Goal: Find specific page/section: Find specific page/section

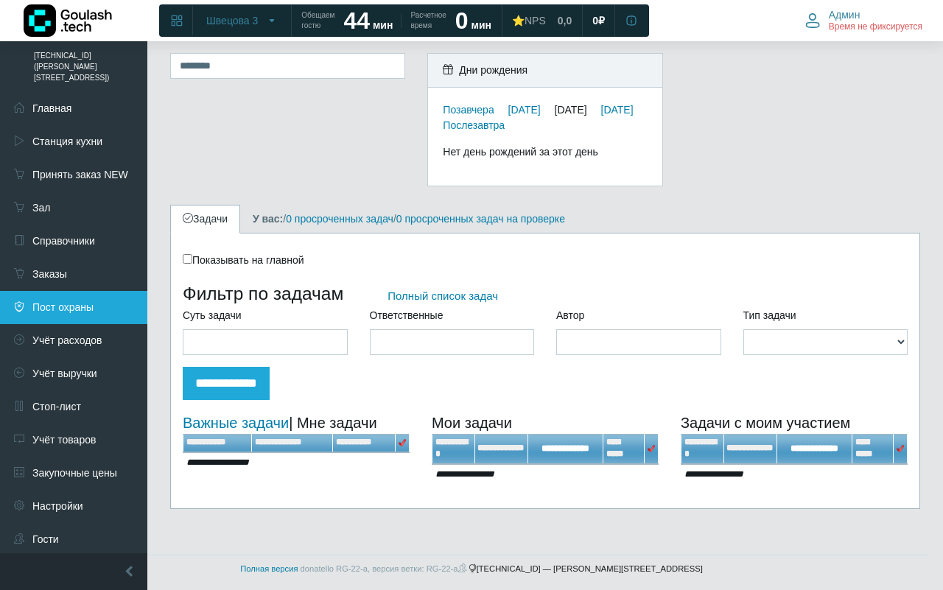
click at [101, 291] on link "Пост охраны" at bounding box center [73, 307] width 147 height 33
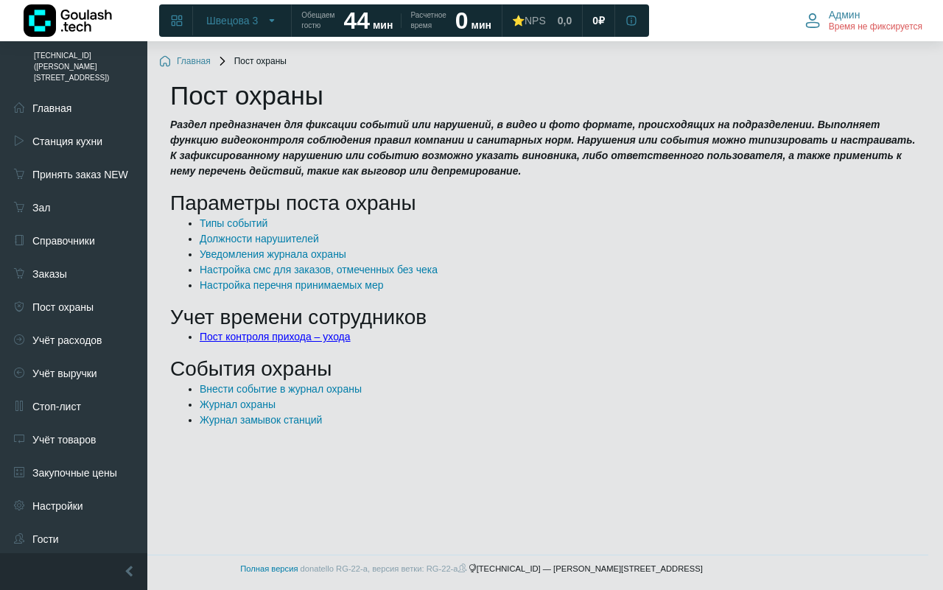
click at [307, 334] on link "Пост контроля прихода – ухода" at bounding box center [275, 337] width 151 height 12
